Goal: Information Seeking & Learning: Understand process/instructions

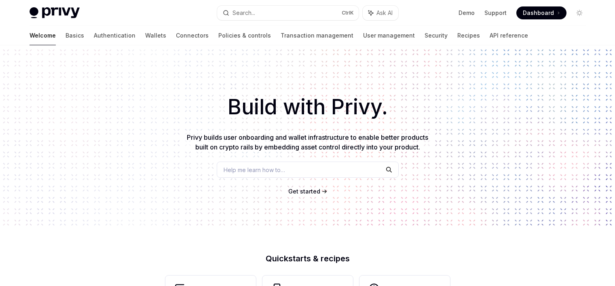
scroll to position [276, 0]
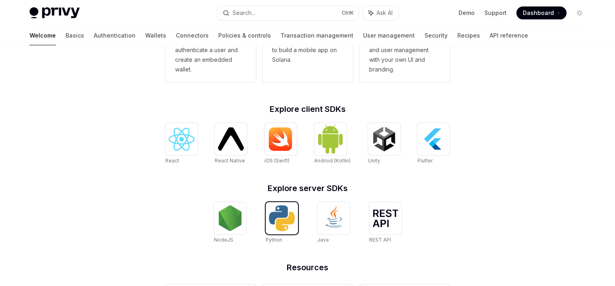
click at [275, 227] on img at bounding box center [282, 218] width 26 height 26
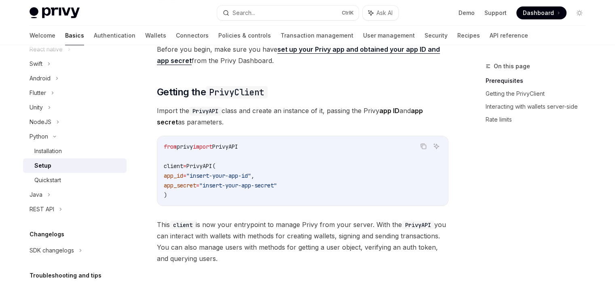
scroll to position [81, 0]
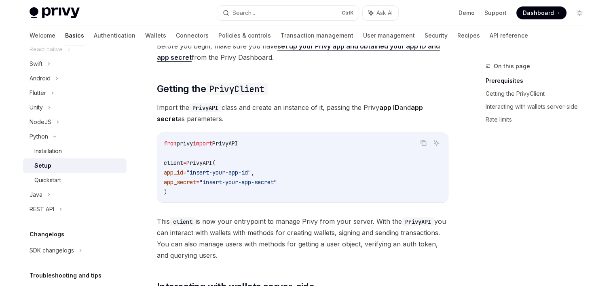
click at [242, 172] on span ""insert-your-app-id"" at bounding box center [218, 172] width 65 height 7
click at [239, 184] on span ""insert-your-app-secret"" at bounding box center [238, 182] width 78 height 7
click at [228, 188] on code "from privy import PrivyAPI client = PrivyAPI( app_id = "insert-your-app-id" , a…" at bounding box center [303, 168] width 278 height 58
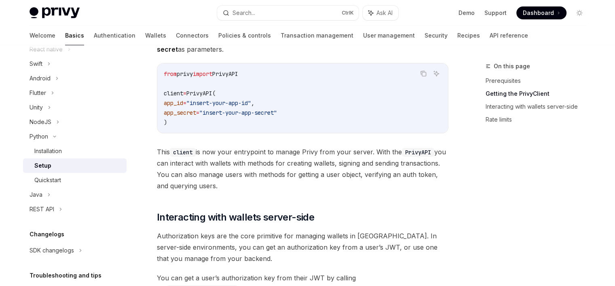
scroll to position [115, 0]
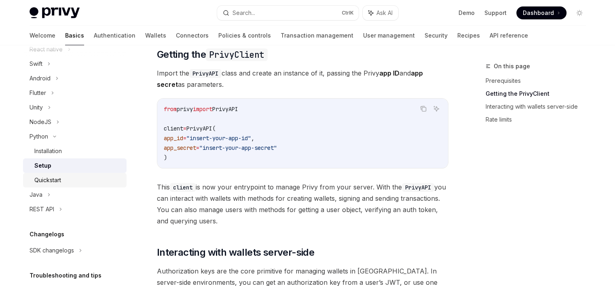
click at [71, 177] on div "Quickstart" at bounding box center [77, 181] width 87 height 10
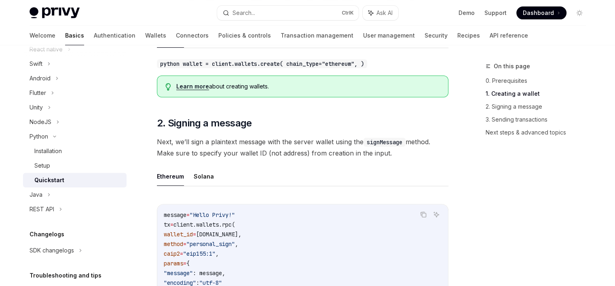
scroll to position [283, 0]
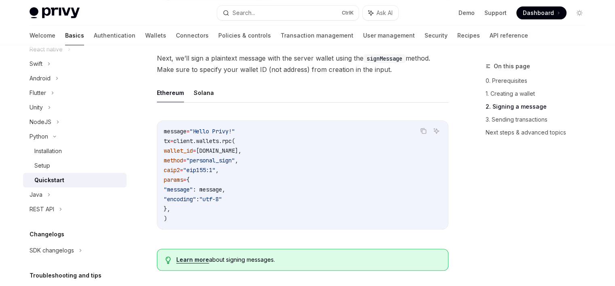
click at [220, 148] on span "wallet.id," at bounding box center [218, 150] width 45 height 7
click at [217, 157] on span ""personal_sign"" at bounding box center [210, 160] width 49 height 7
click at [214, 159] on span ""personal_sign"" at bounding box center [210, 160] width 49 height 7
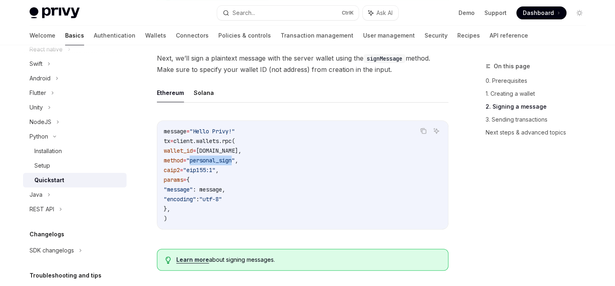
click at [214, 159] on span ""personal_sign"" at bounding box center [210, 160] width 49 height 7
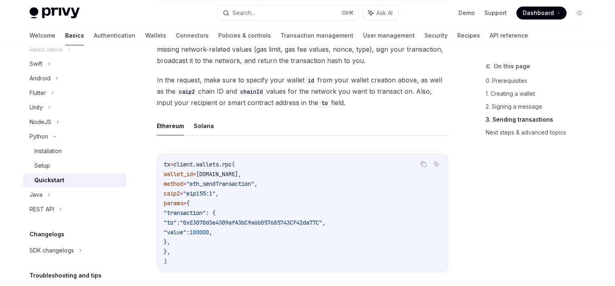
scroll to position [687, 0]
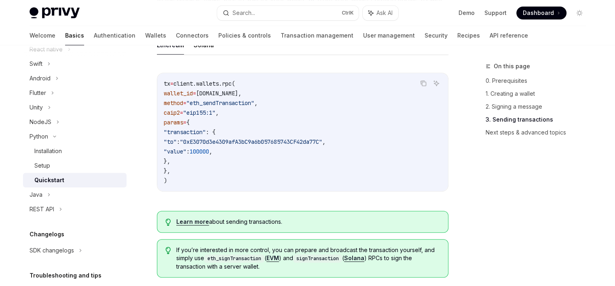
click at [217, 185] on div "tx = client.wallets.rpc( wallet_id = wallet.id, method = "eth_sendTransaction" …" at bounding box center [302, 132] width 291 height 118
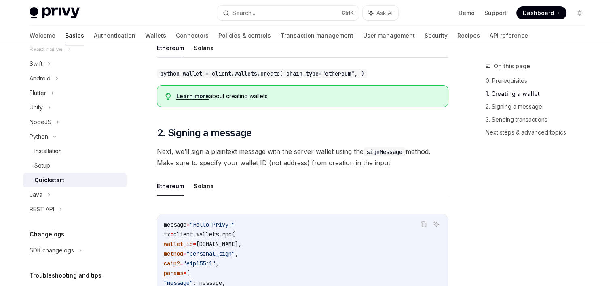
scroll to position [237, 0]
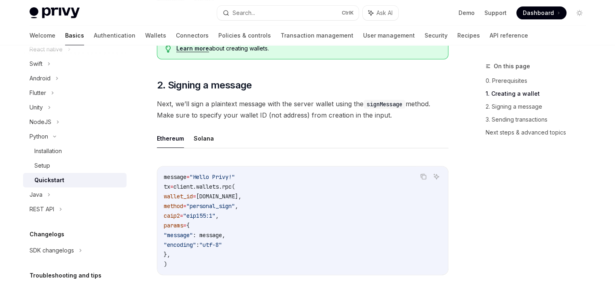
click at [204, 215] on span ""eip155:1"" at bounding box center [199, 215] width 32 height 7
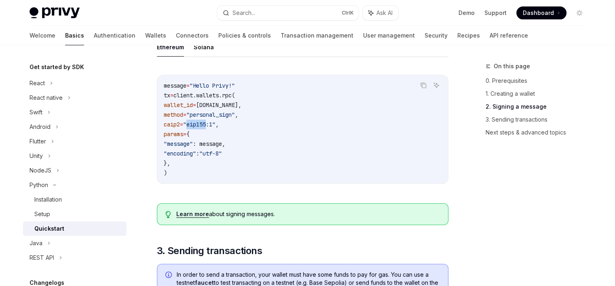
scroll to position [318, 0]
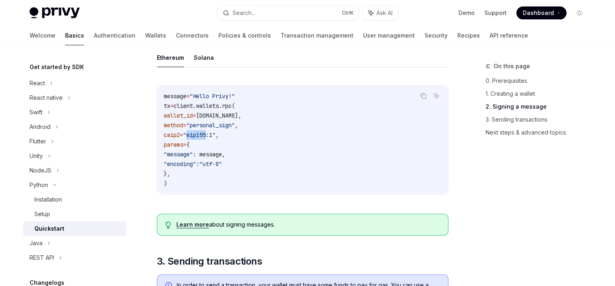
click at [201, 225] on link "Learn more" at bounding box center [192, 224] width 33 height 7
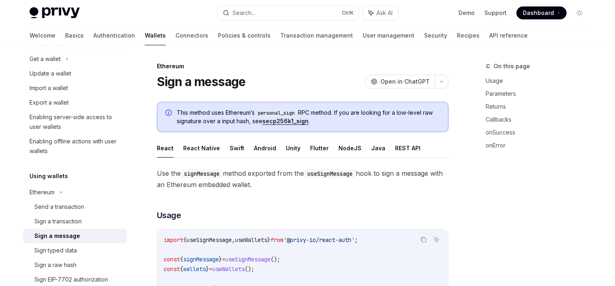
type textarea "*"
